Goal: Task Accomplishment & Management: Complete application form

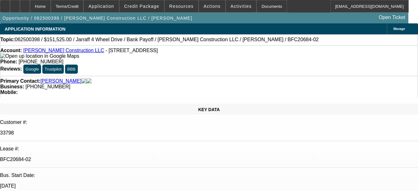
select select "0"
select select "0.15"
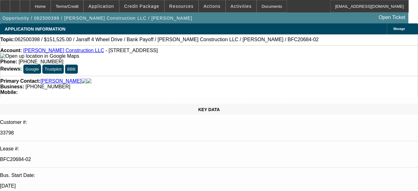
select select "0"
select select "0.1"
select select "0"
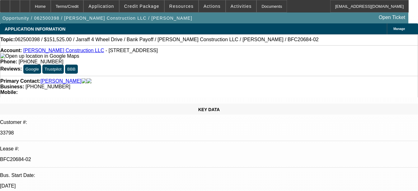
select select "1"
select select "2"
select select "6"
select select "1"
select select "2"
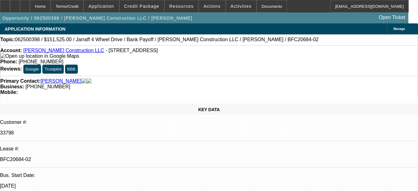
select select "6"
select select "1"
select select "6"
select select "1"
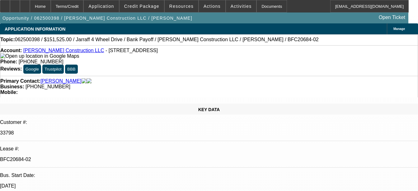
select select "1"
select select "6"
click at [261, 4] on div "Documents" at bounding box center [272, 6] width 31 height 12
